Goal: Information Seeking & Learning: Learn about a topic

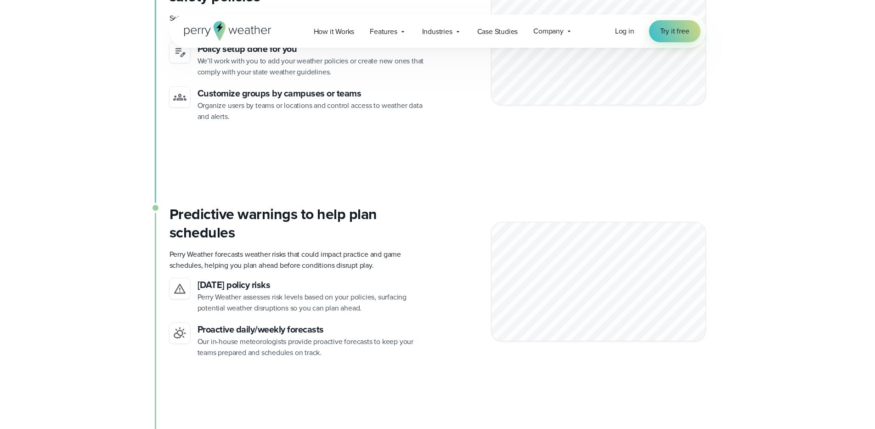
scroll to position [2944, 0]
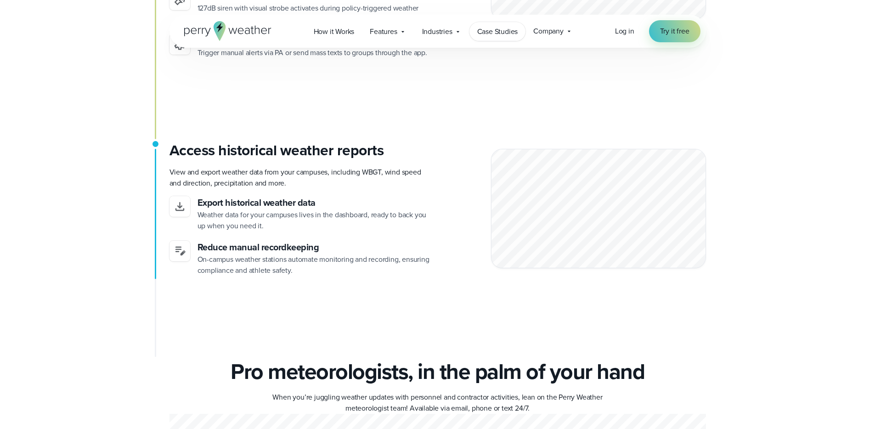
click at [504, 32] on span "Case Studies" at bounding box center [497, 31] width 41 height 11
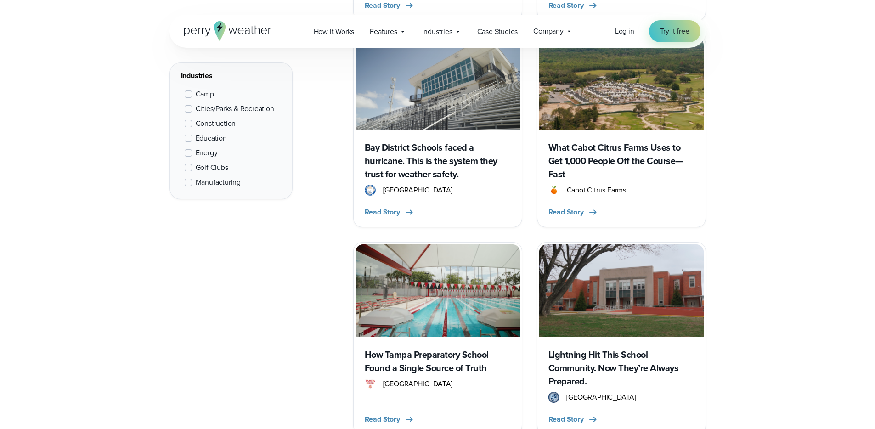
scroll to position [1194, 0]
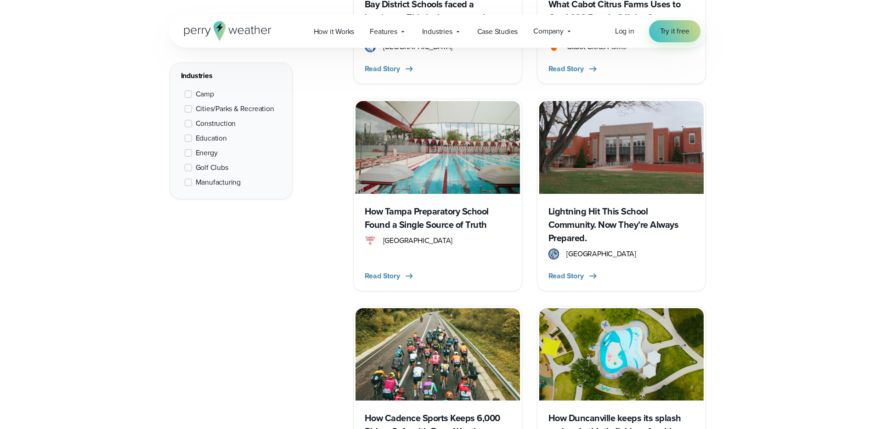
click at [434, 214] on h3 "How Tampa Preparatory School Found a Single Source of Truth" at bounding box center [437, 218] width 146 height 27
